Goal: Task Accomplishment & Management: Manage account settings

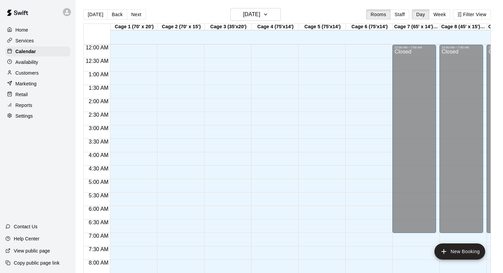
scroll to position [352, 0]
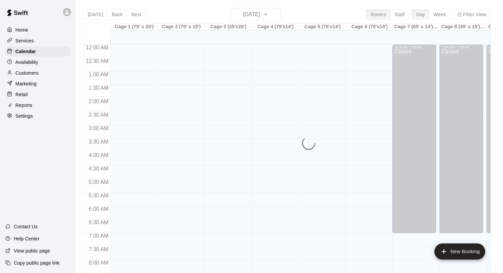
scroll to position [383, 0]
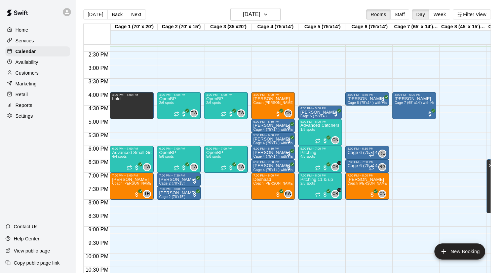
click at [37, 83] on div "Marketing" at bounding box center [37, 84] width 65 height 10
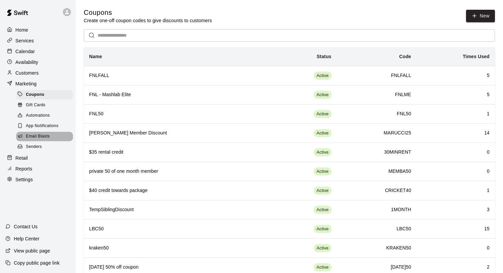
click at [47, 136] on span "Email Blasts" at bounding box center [38, 136] width 24 height 7
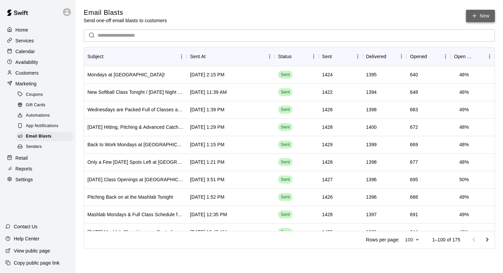
click at [478, 11] on link "New" at bounding box center [480, 16] width 29 height 12
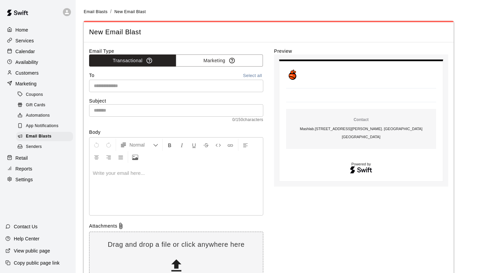
click at [201, 68] on div "Email Type Transactional Marketing To Select all ​ Subject ​ 0 / 150 characters…" at bounding box center [176, 168] width 174 height 241
click at [201, 58] on button "Marketing" at bounding box center [219, 60] width 87 height 12
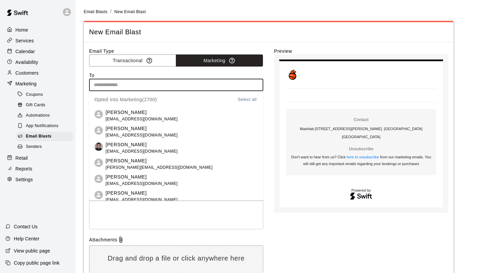
click at [183, 83] on input "text" at bounding box center [175, 85] width 169 height 8
click at [243, 99] on button "Select all" at bounding box center [247, 99] width 22 height 8
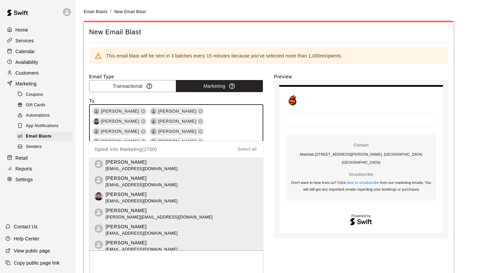
scroll to position [9447, 0]
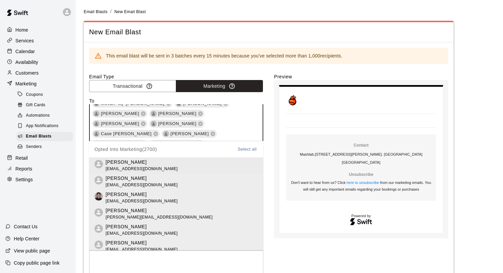
click at [280, 147] on table "Contact Mashlab . 126 Holmes Rd Suite 5. Liberty Hill, TX. 78642 US Unsubscribe…" at bounding box center [361, 159] width 164 height 149
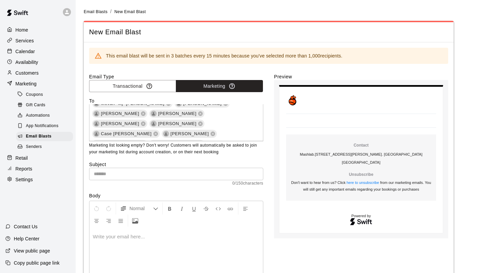
click at [131, 174] on input "text" at bounding box center [176, 174] width 174 height 12
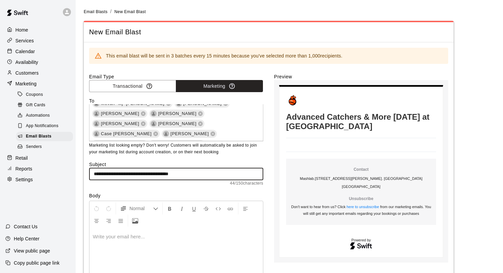
type input "**********"
click at [123, 239] on p at bounding box center [176, 236] width 167 height 7
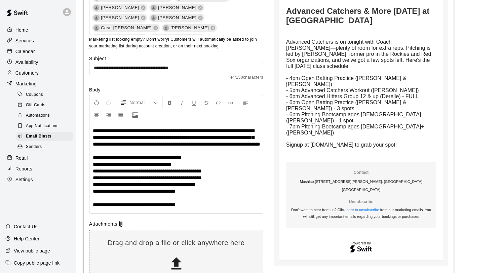
scroll to position [112, 0]
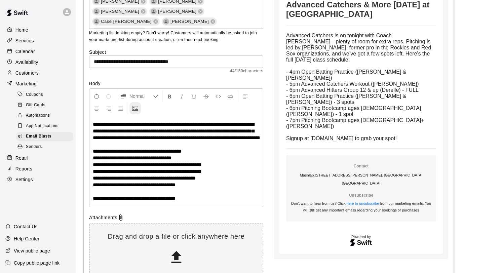
click at [134, 110] on icon "Upload Image" at bounding box center [135, 109] width 6 height 6
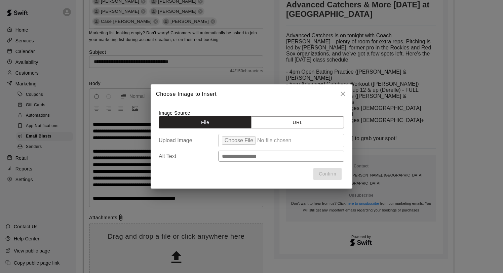
click at [240, 142] on input "file" at bounding box center [281, 140] width 126 height 13
type input "**********"
click at [323, 174] on button "Confirm" at bounding box center [327, 174] width 28 height 12
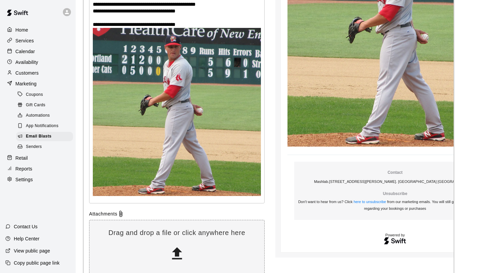
scroll to position [333, 0]
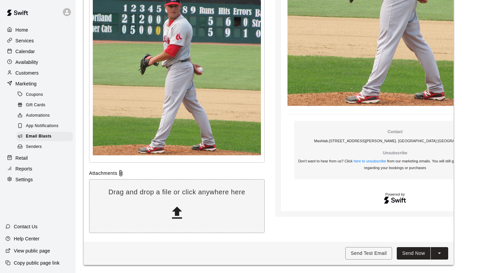
click at [411, 253] on button "Send Now" at bounding box center [414, 253] width 34 height 12
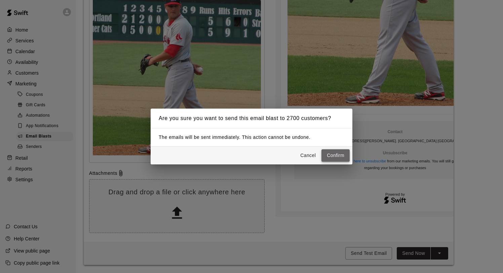
click at [331, 156] on button "Confirm" at bounding box center [335, 155] width 28 height 12
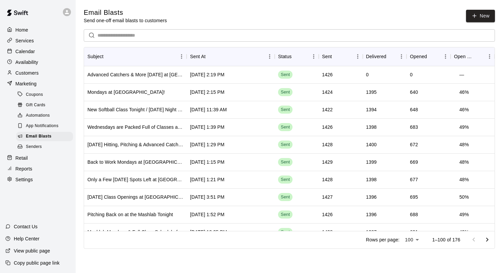
click at [28, 51] on p "Calendar" at bounding box center [24, 51] width 19 height 7
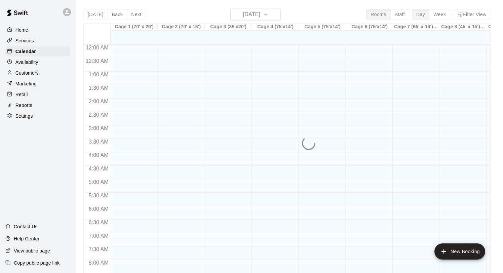
scroll to position [390, 0]
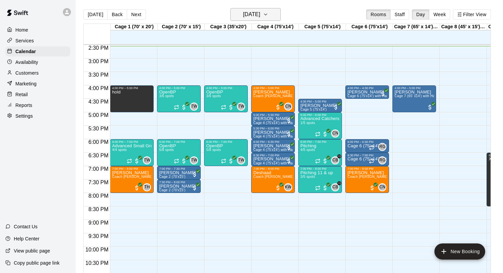
click at [252, 16] on h6 "[DATE]" at bounding box center [251, 14] width 17 height 9
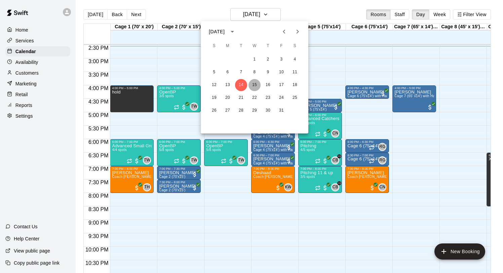
click at [253, 85] on button "15" at bounding box center [254, 85] width 12 height 12
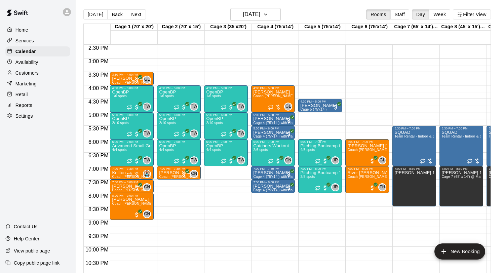
click at [319, 146] on p "Pitching Bootcamp 8-10" at bounding box center [320, 146] width 40 height 0
click at [307, 165] on img "edit" at bounding box center [308, 169] width 8 height 8
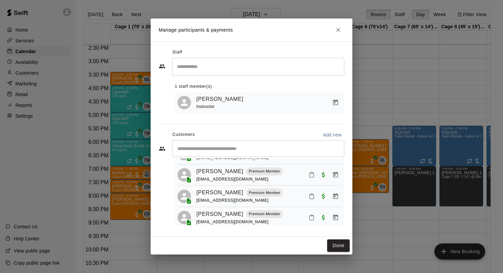
scroll to position [38, 0]
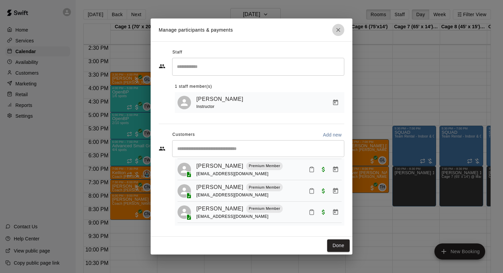
click at [337, 32] on icon "Close" at bounding box center [338, 30] width 7 height 7
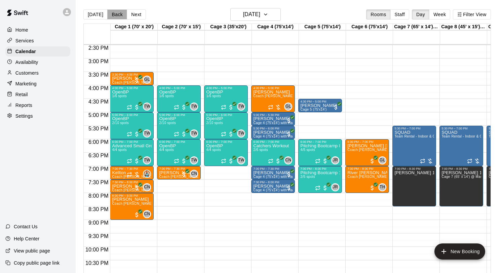
click at [111, 13] on button "Back" at bounding box center [117, 14] width 20 height 10
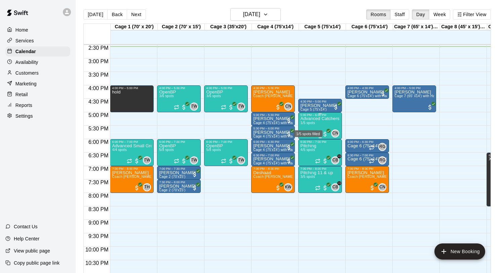
click at [309, 119] on p "Advanced Catchers Workout: Run the Game ([DATE] & Thursdays)" at bounding box center [320, 119] width 40 height 0
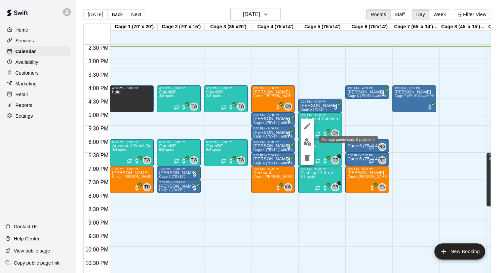
click at [307, 144] on img "edit" at bounding box center [308, 142] width 8 height 8
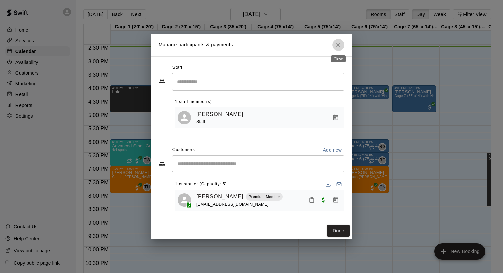
click at [337, 46] on icon "Close" at bounding box center [338, 45] width 7 height 7
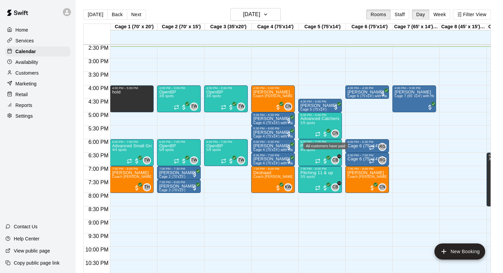
click at [317, 146] on div "All customers have paid" at bounding box center [325, 146] width 45 height 7
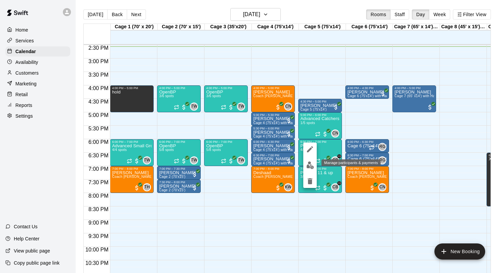
click at [308, 166] on img "edit" at bounding box center [310, 165] width 8 height 8
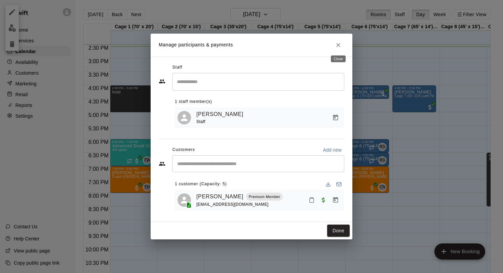
click at [338, 43] on icon "Close" at bounding box center [338, 45] width 7 height 7
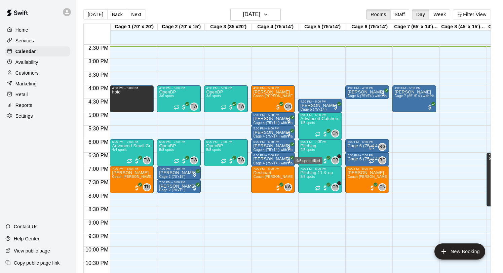
click at [310, 151] on span "4/5 spots" at bounding box center [307, 150] width 15 height 4
click at [307, 172] on img "edit" at bounding box center [308, 171] width 8 height 8
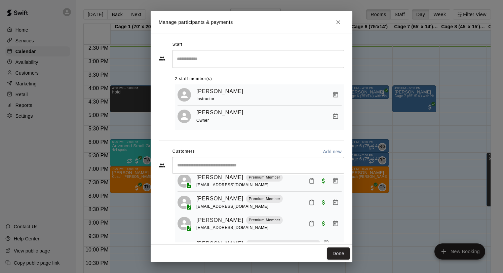
scroll to position [19, 0]
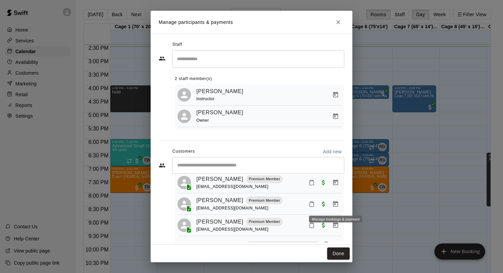
click at [334, 206] on icon "Manage bookings & payment" at bounding box center [335, 204] width 7 height 7
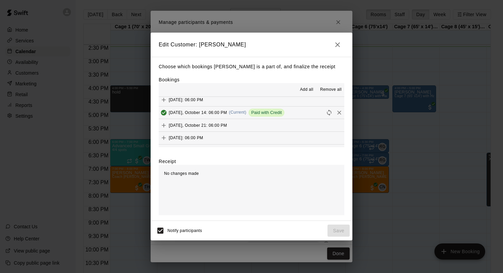
scroll to position [56, 0]
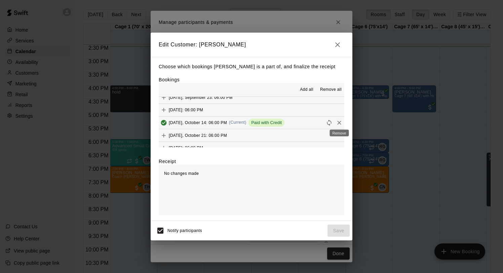
click at [339, 123] on icon "Remove" at bounding box center [339, 122] width 7 height 7
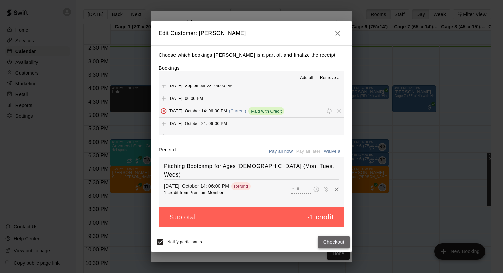
click at [333, 243] on button "Checkout" at bounding box center [334, 242] width 32 height 12
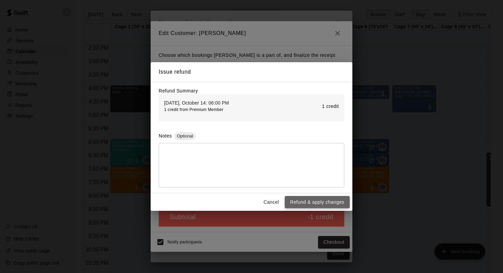
click at [320, 201] on button "Refund & apply changes" at bounding box center [317, 202] width 65 height 12
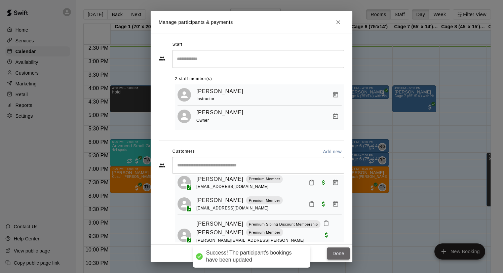
click at [337, 255] on button "Done" at bounding box center [338, 253] width 23 height 12
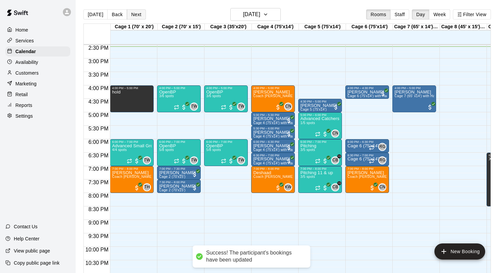
click at [134, 17] on button "Next" at bounding box center [136, 14] width 19 height 10
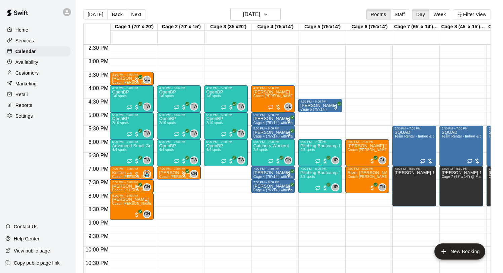
click at [319, 146] on p "Pitching Bootcamp 8-10" at bounding box center [320, 146] width 40 height 0
click at [308, 173] on button "edit" at bounding box center [307, 168] width 13 height 13
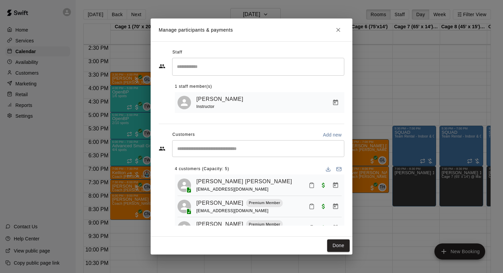
click at [218, 143] on div "​" at bounding box center [258, 148] width 172 height 17
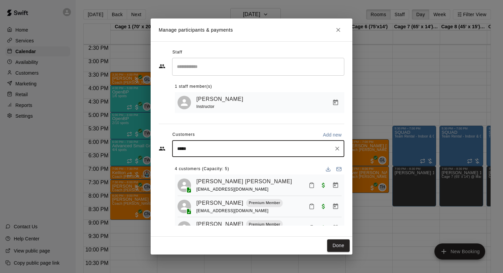
type input "******"
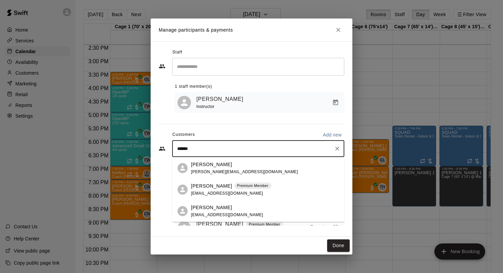
click at [207, 187] on p "Elijah Jimenez" at bounding box center [211, 186] width 41 height 7
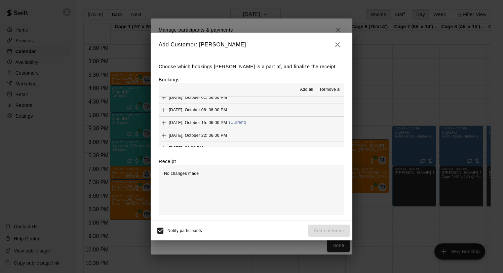
click at [217, 124] on span "Wednesday, October 15: 06:00 PM" at bounding box center [198, 122] width 58 height 5
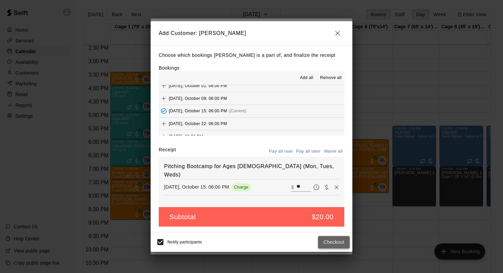
click at [331, 241] on button "Checkout" at bounding box center [334, 242] width 32 height 12
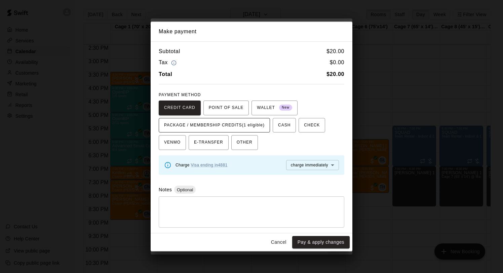
click at [216, 127] on span "PACKAGE / MEMBERSHIP CREDITS (1 eligible)" at bounding box center [214, 125] width 101 height 11
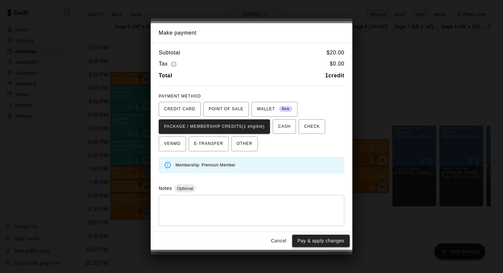
click at [308, 241] on button "Pay & apply changes" at bounding box center [320, 241] width 57 height 12
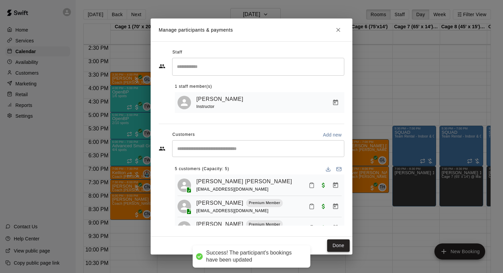
click at [337, 244] on button "Done" at bounding box center [338, 245] width 23 height 12
